Goal: Task Accomplishment & Management: Manage account settings

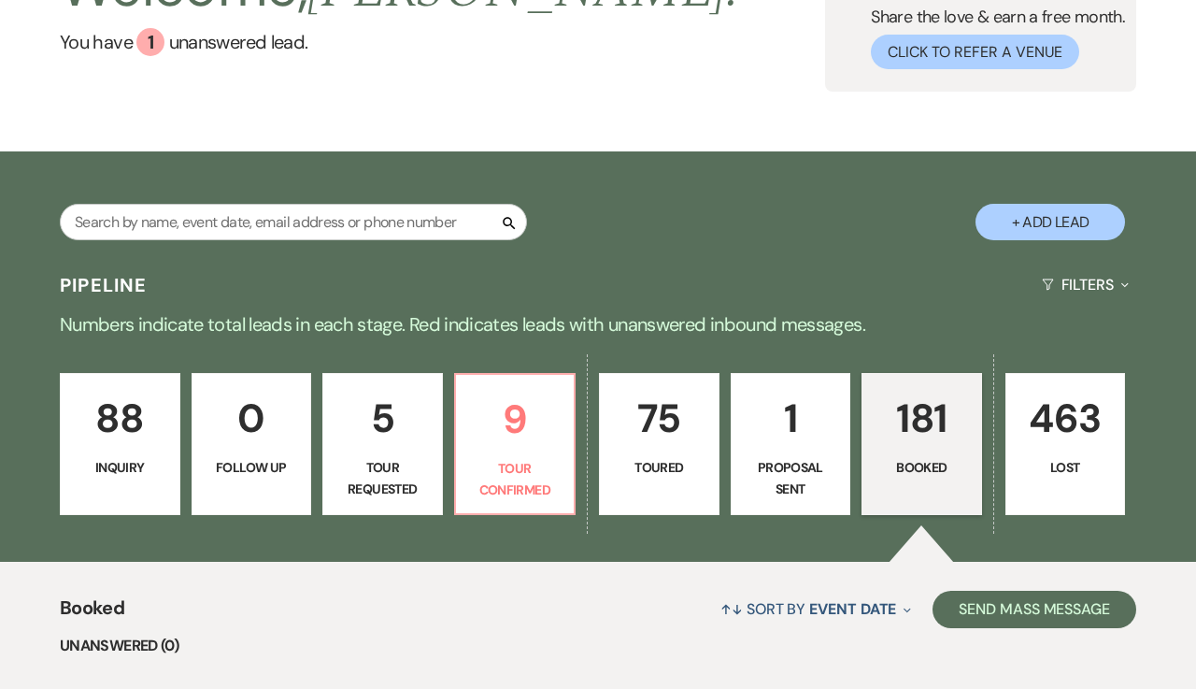
scroll to position [236, 0]
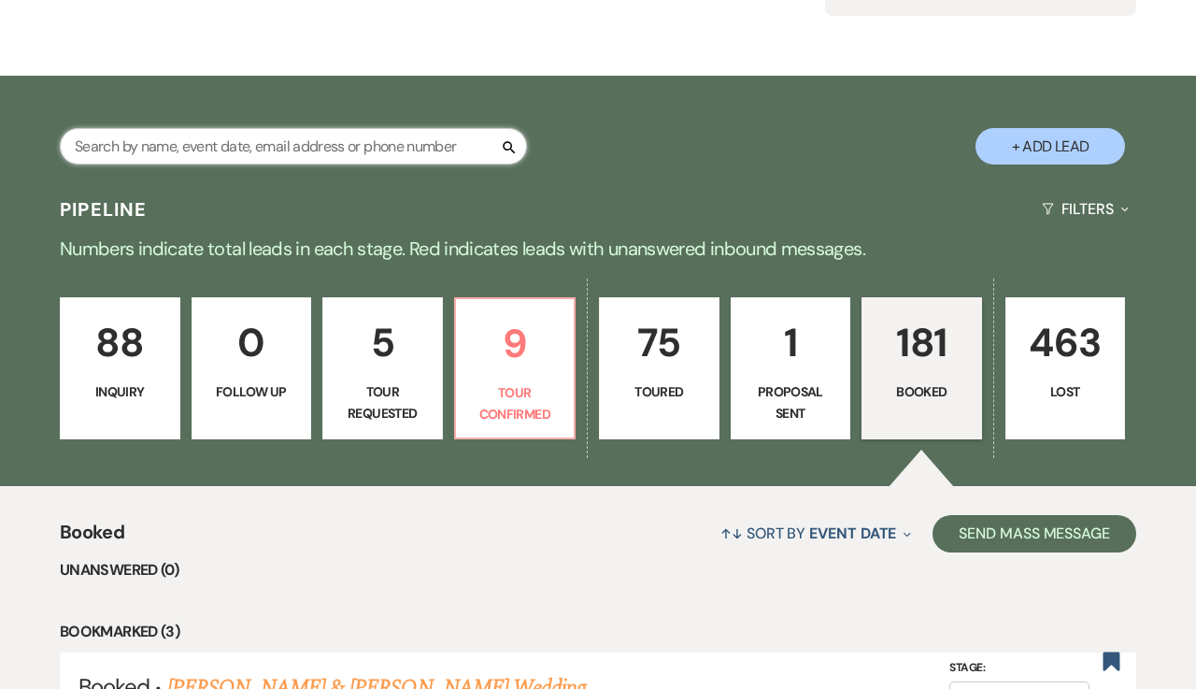
click at [415, 141] on input "text" at bounding box center [293, 146] width 467 height 36
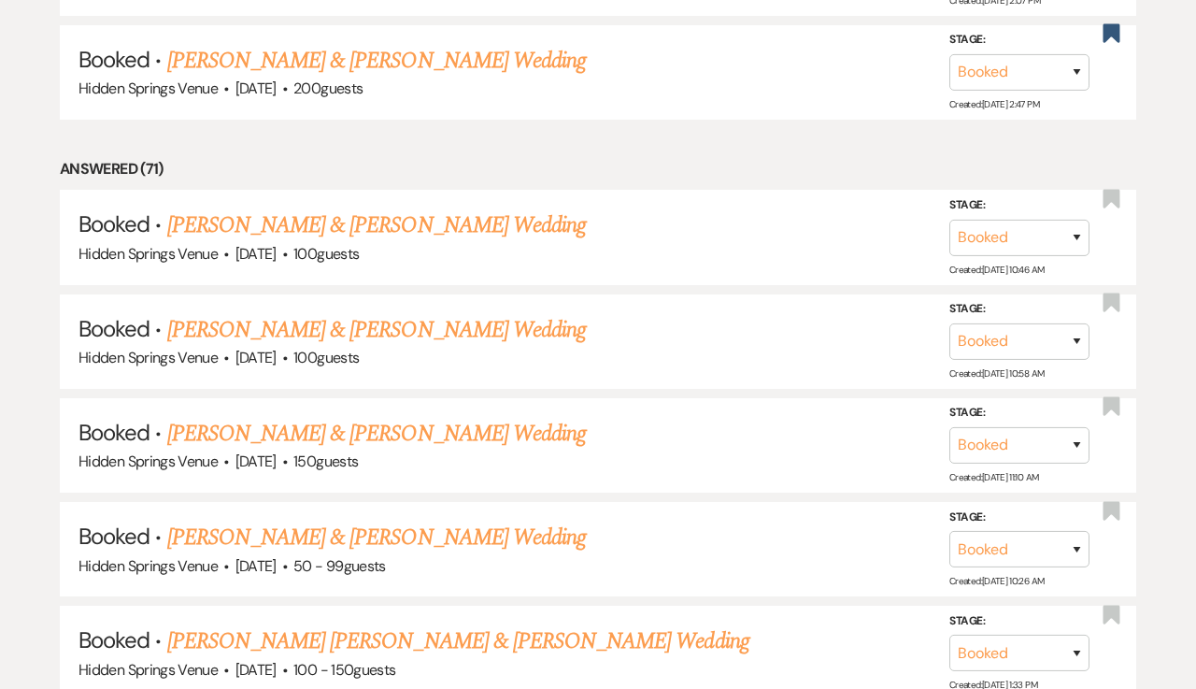
scroll to position [1091, 0]
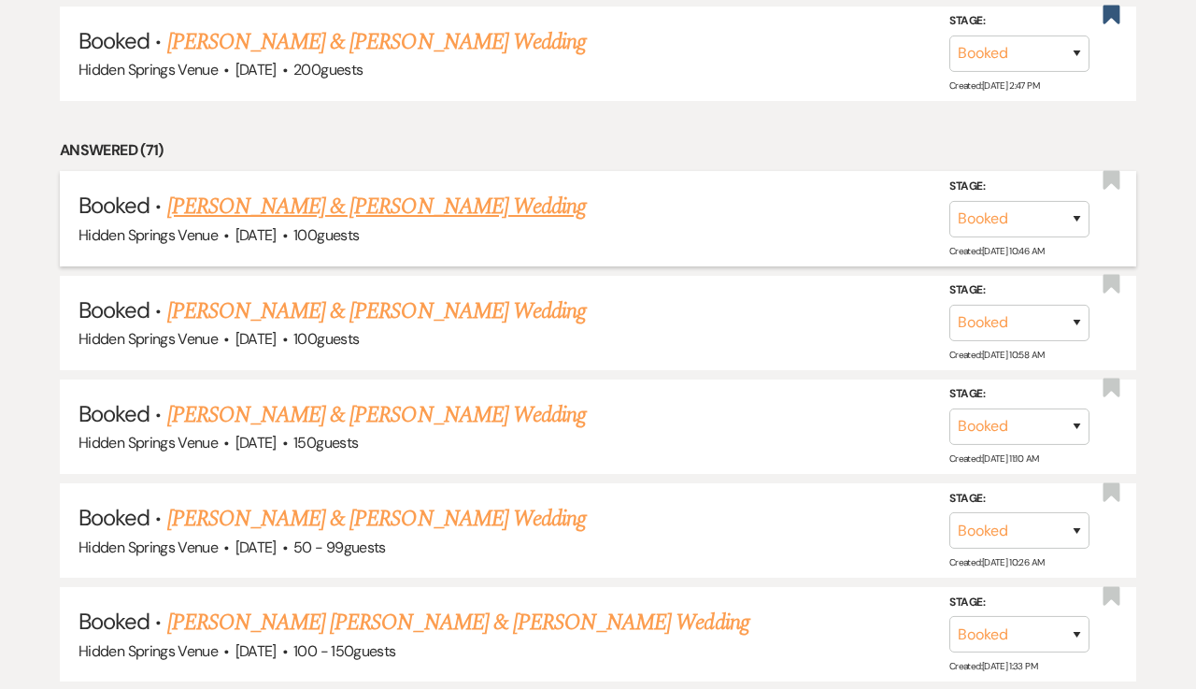
click at [310, 193] on link "[PERSON_NAME] & [PERSON_NAME] Wedding" at bounding box center [376, 207] width 419 height 34
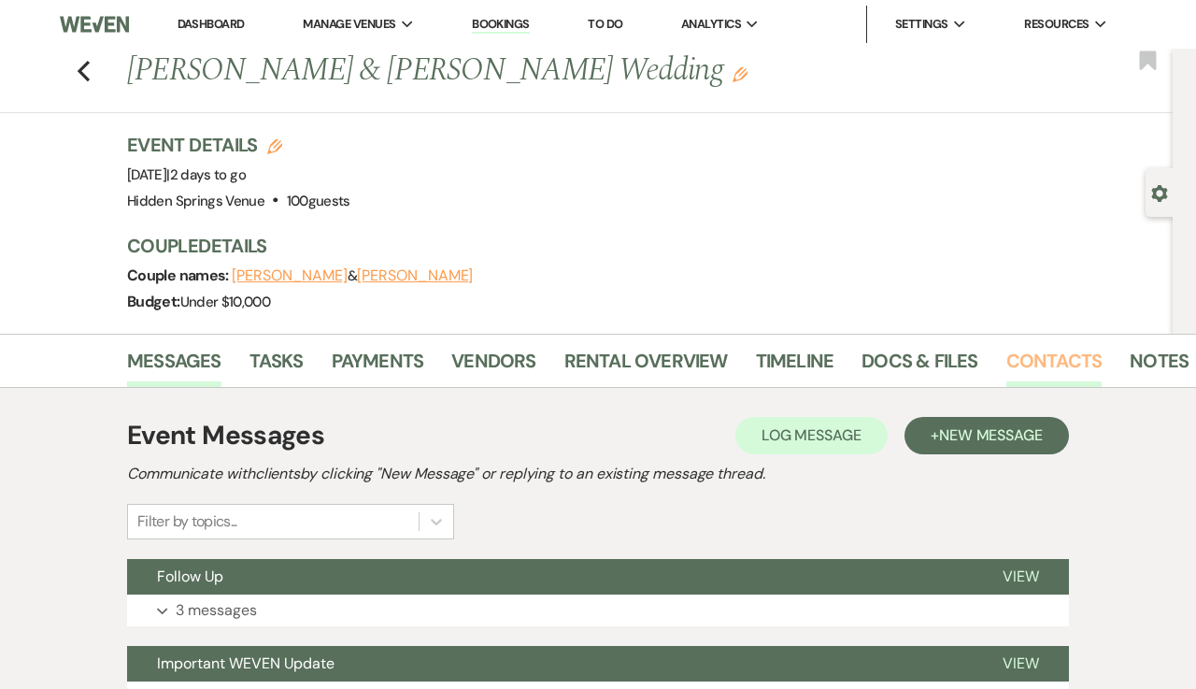
click at [1031, 360] on link "Contacts" at bounding box center [1054, 366] width 96 height 41
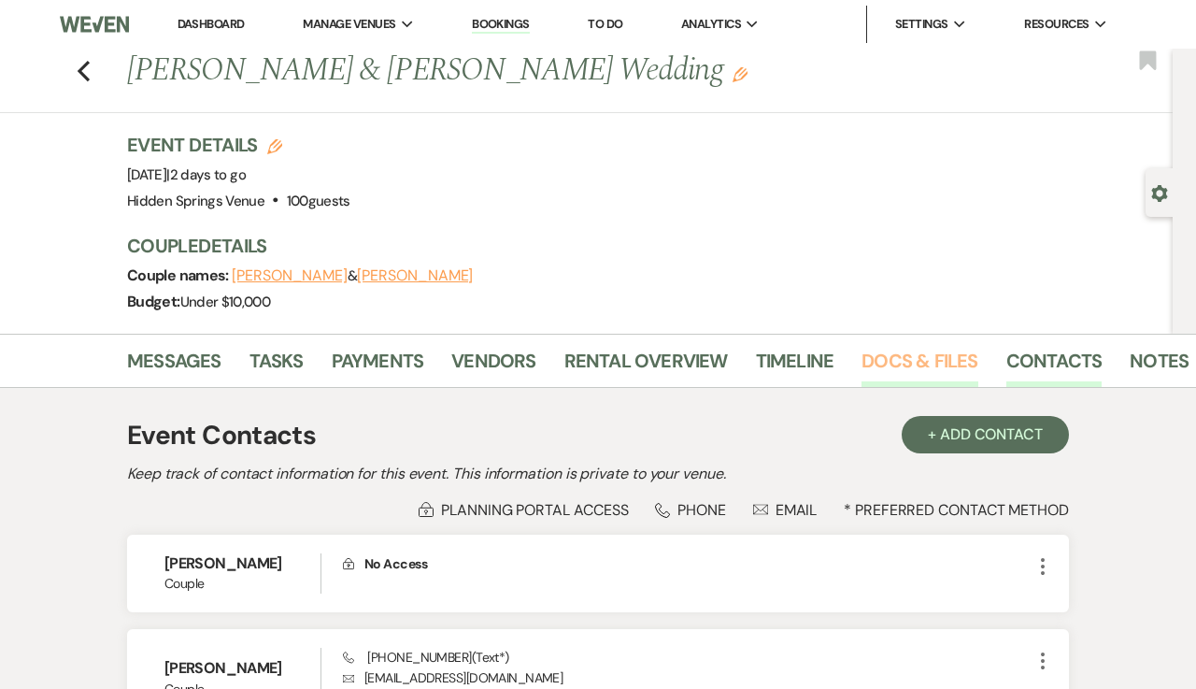
click at [908, 364] on link "Docs & Files" at bounding box center [920, 366] width 116 height 41
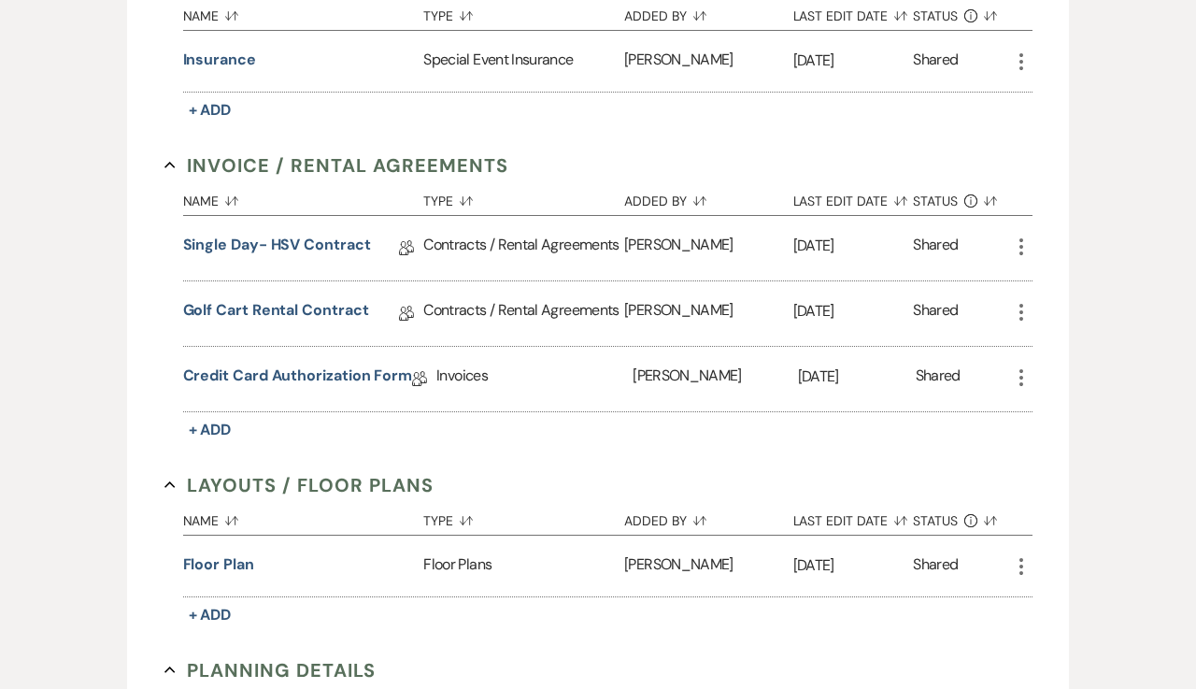
scroll to position [608, 0]
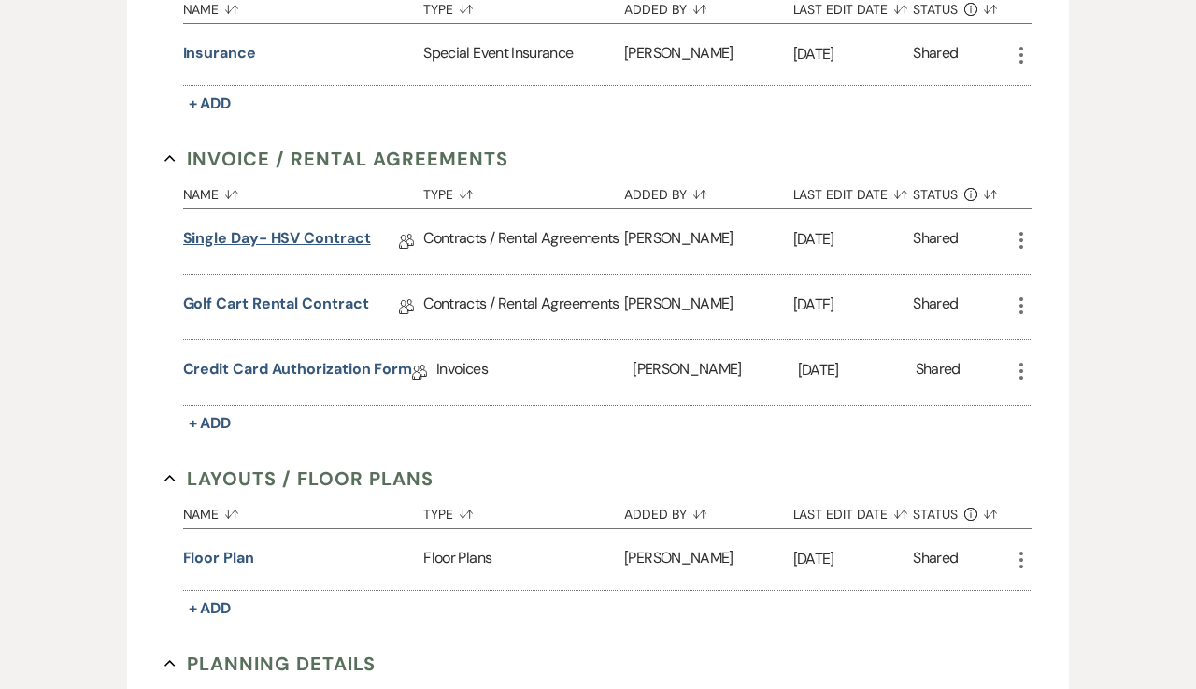
click at [327, 244] on link "Single Day- HSV Contract" at bounding box center [277, 241] width 188 height 29
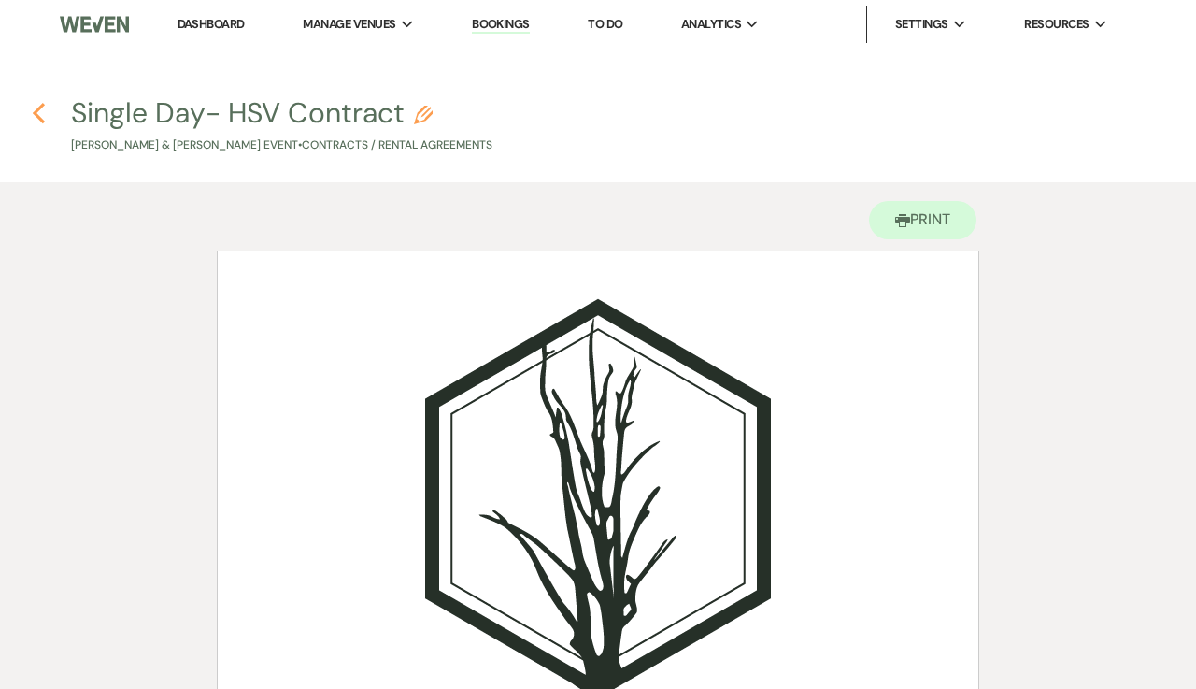
click at [42, 104] on use "button" at bounding box center [39, 113] width 12 height 21
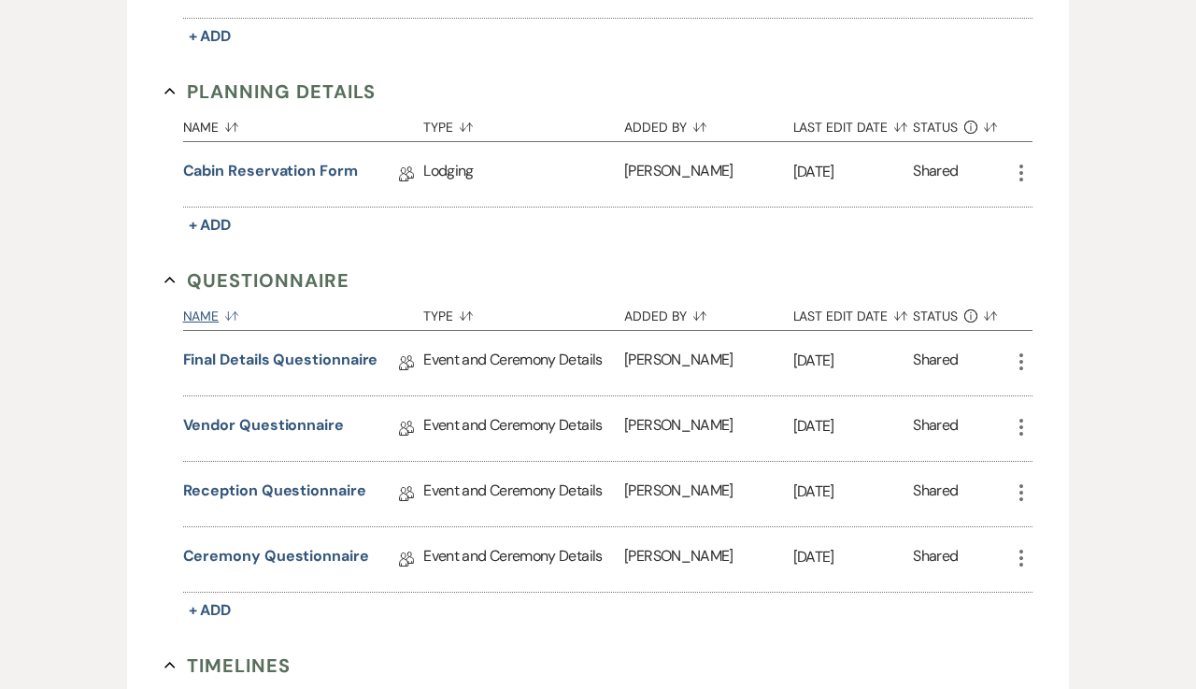
scroll to position [1185, 0]
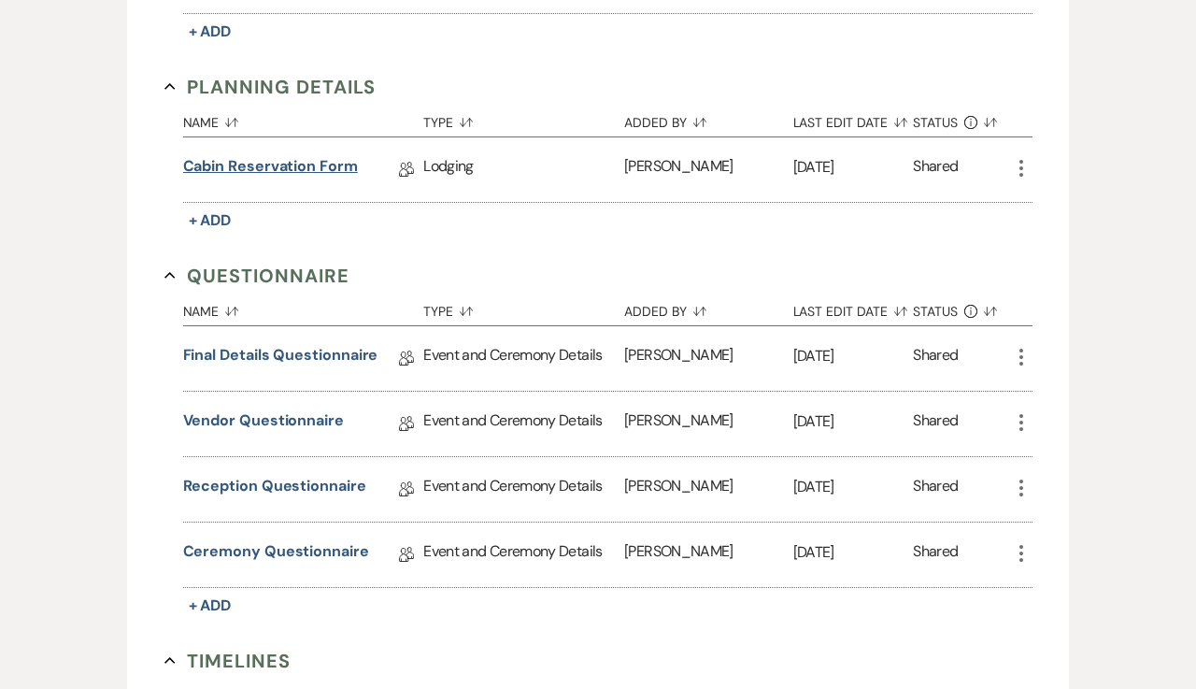
click at [332, 166] on link "Cabin Reservation Form" at bounding box center [270, 169] width 175 height 29
